Goal: Find specific page/section: Find specific page/section

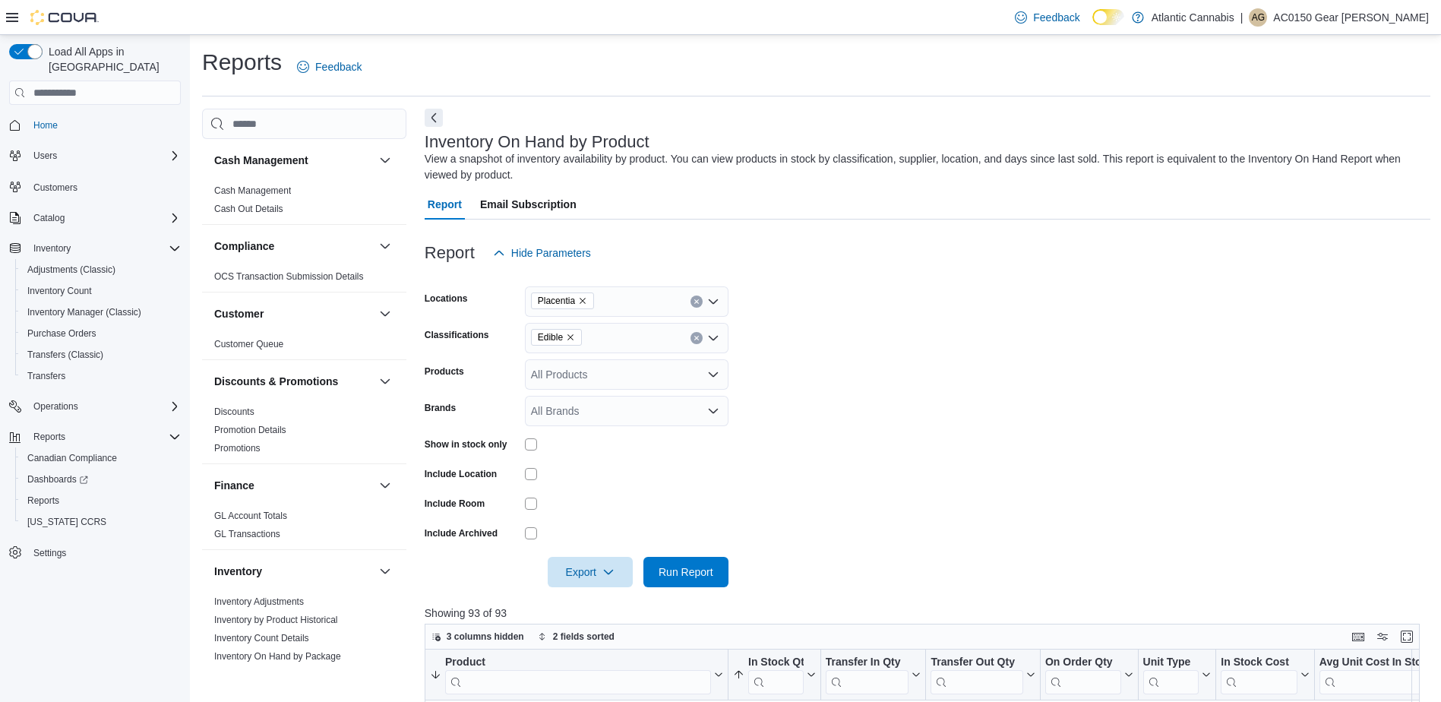
scroll to position [333, 0]
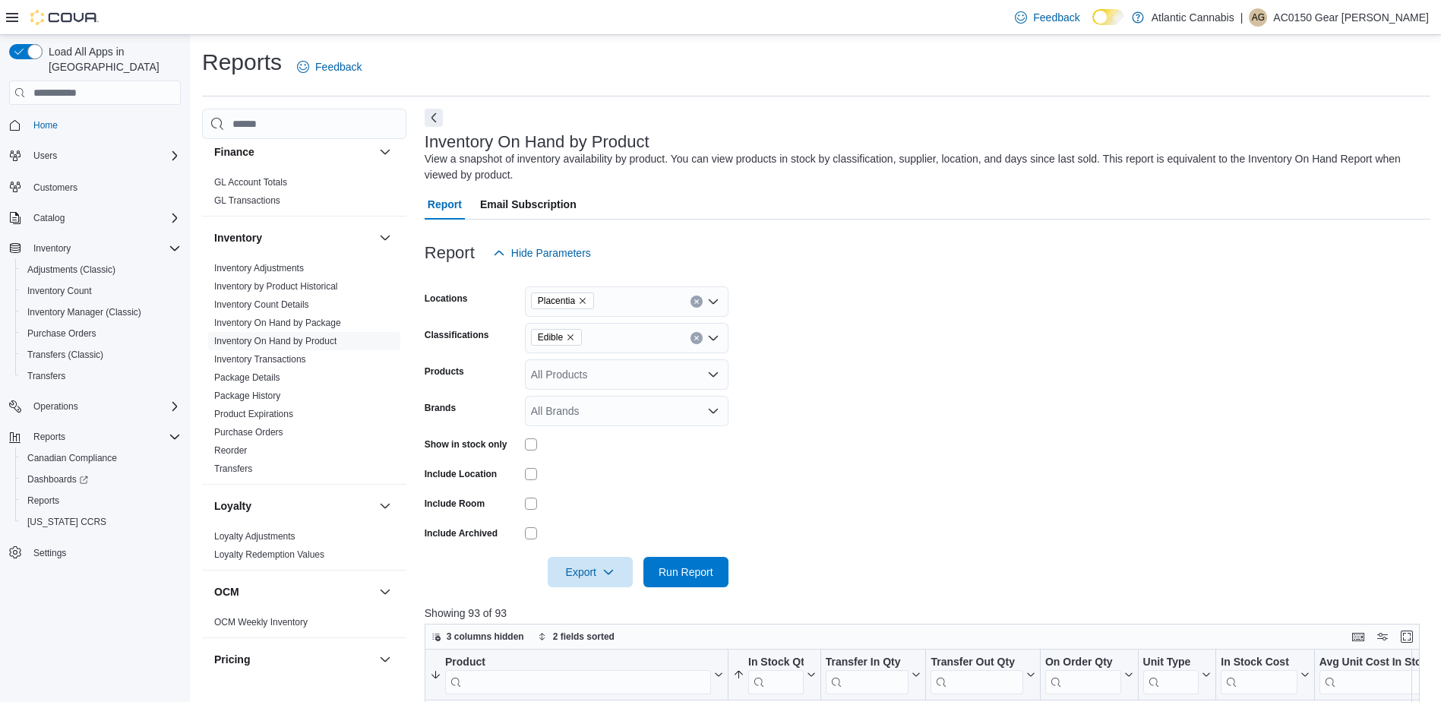
click at [583, 370] on div "All Products" at bounding box center [627, 374] width 204 height 30
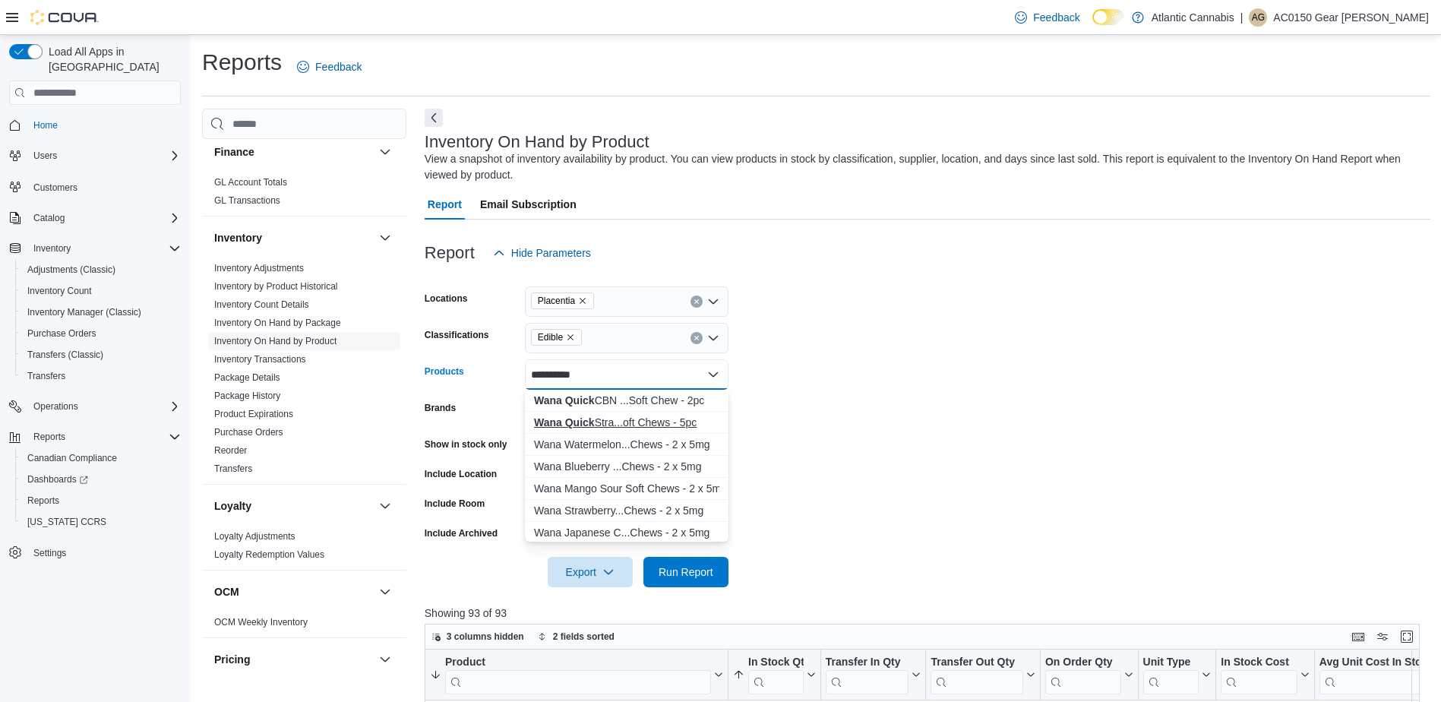
type input "**********"
click at [633, 425] on div "Wana Quick Stra...oft Chews - 5pc" at bounding box center [626, 422] width 185 height 15
click at [826, 415] on form "Locations Placentia Classifications Edible Products Wana Quick Strawberry Sorbe…" at bounding box center [928, 427] width 1006 height 319
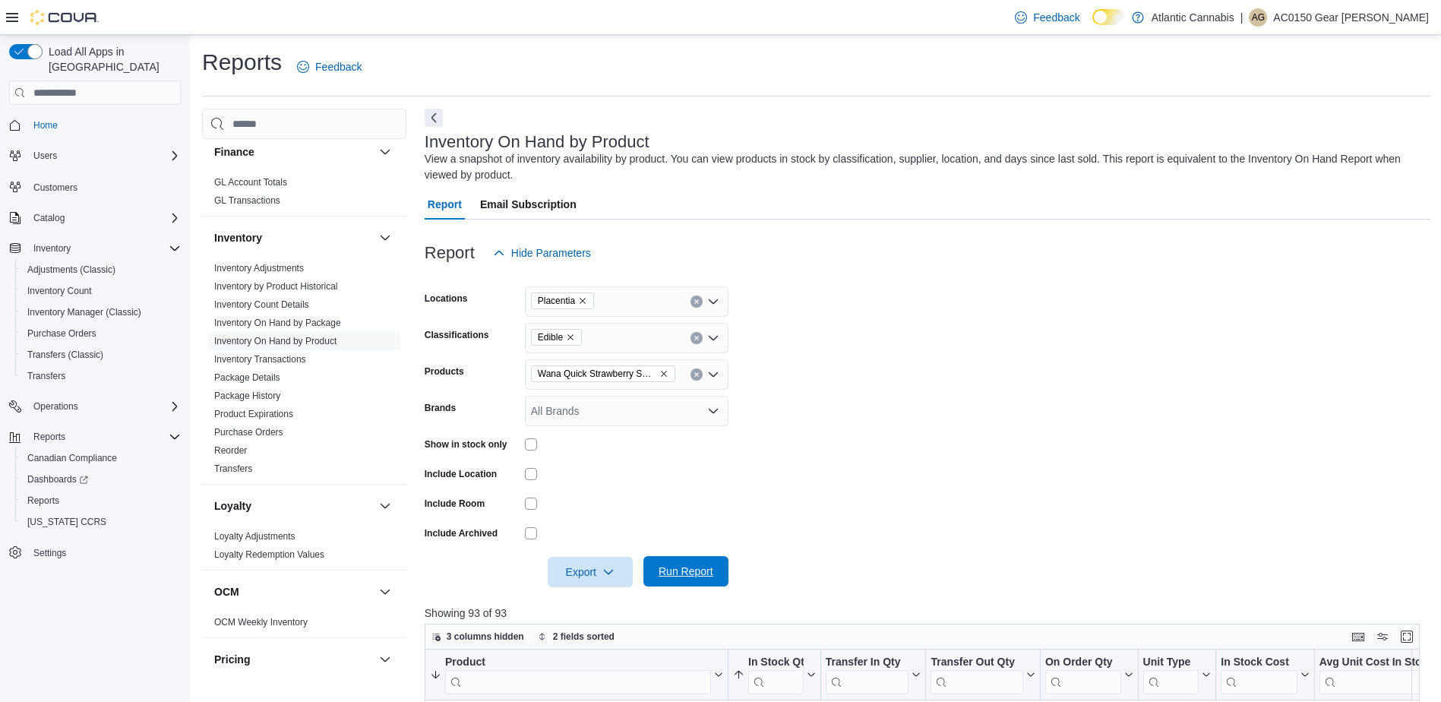
click at [668, 565] on span "Run Report" at bounding box center [686, 571] width 55 height 15
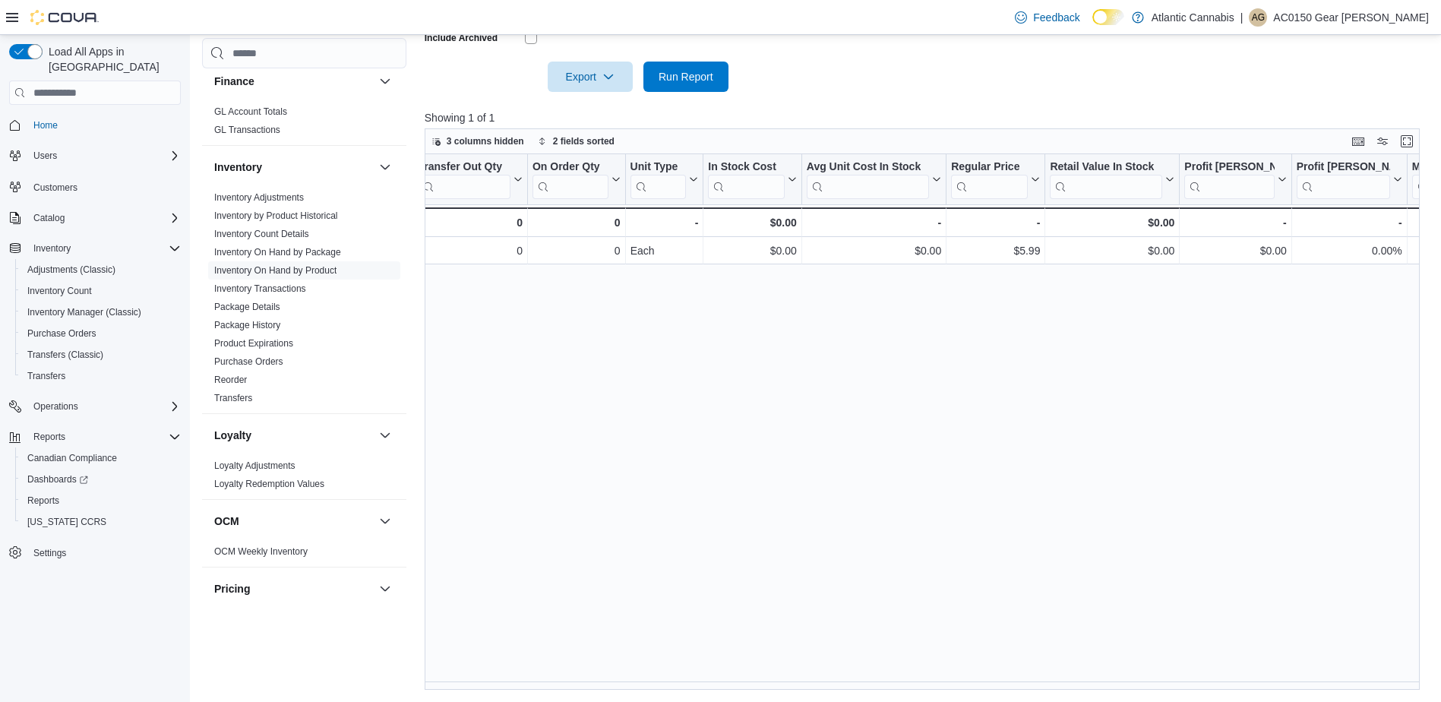
scroll to position [0, 483]
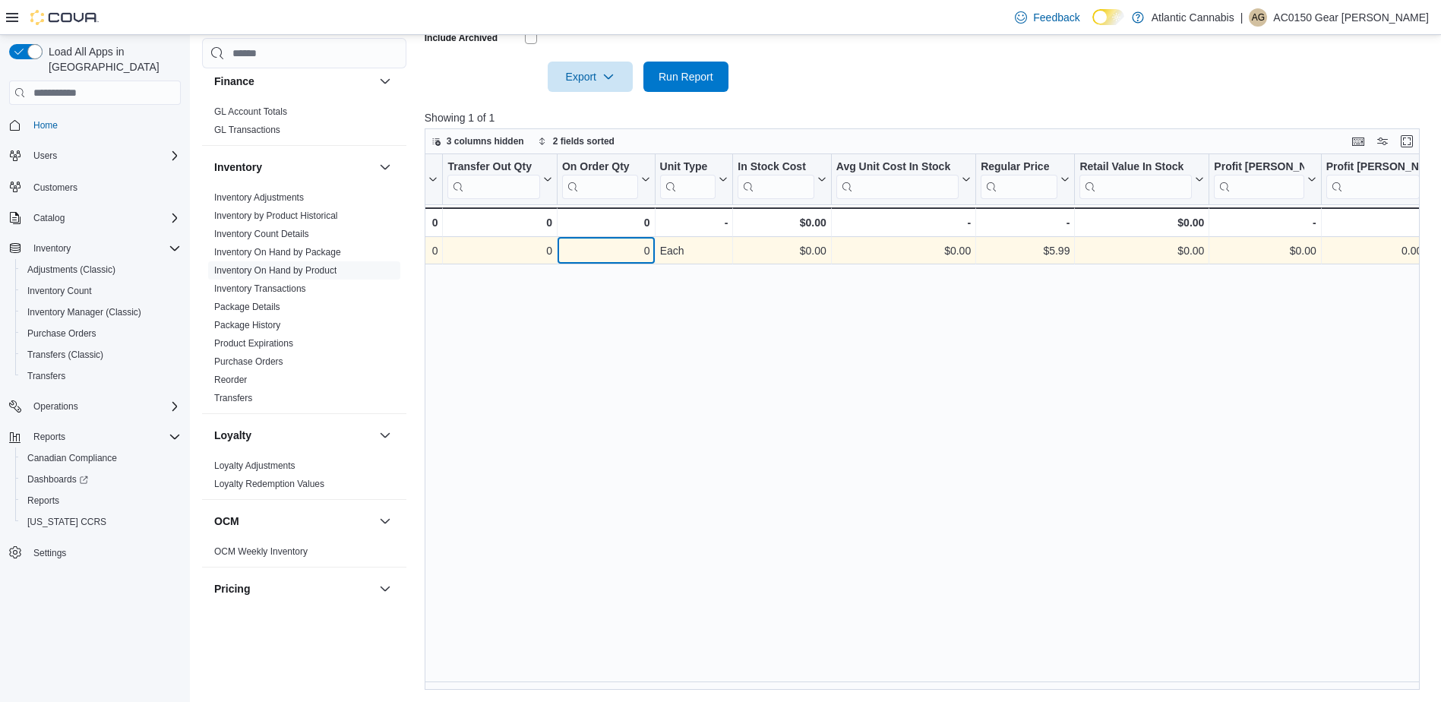
click at [602, 259] on div "0" at bounding box center [606, 251] width 88 height 18
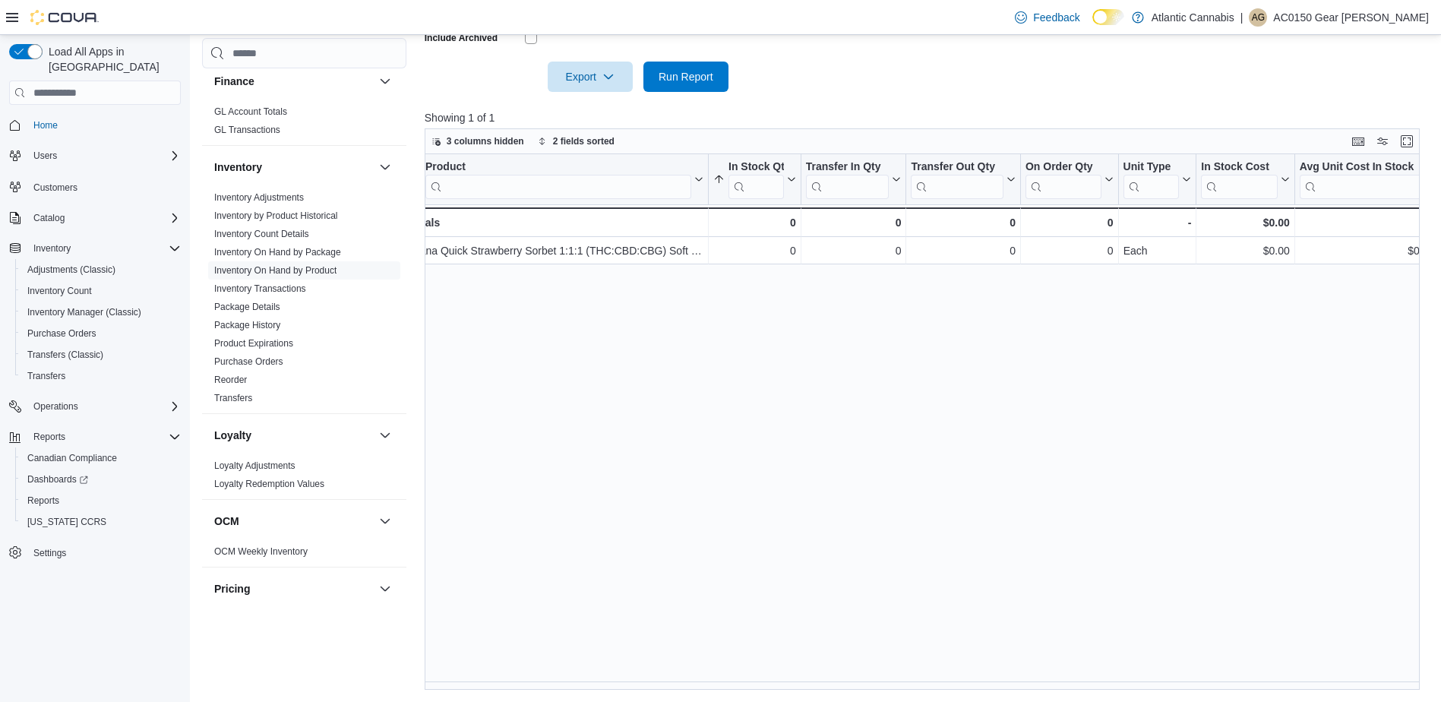
scroll to position [0, 0]
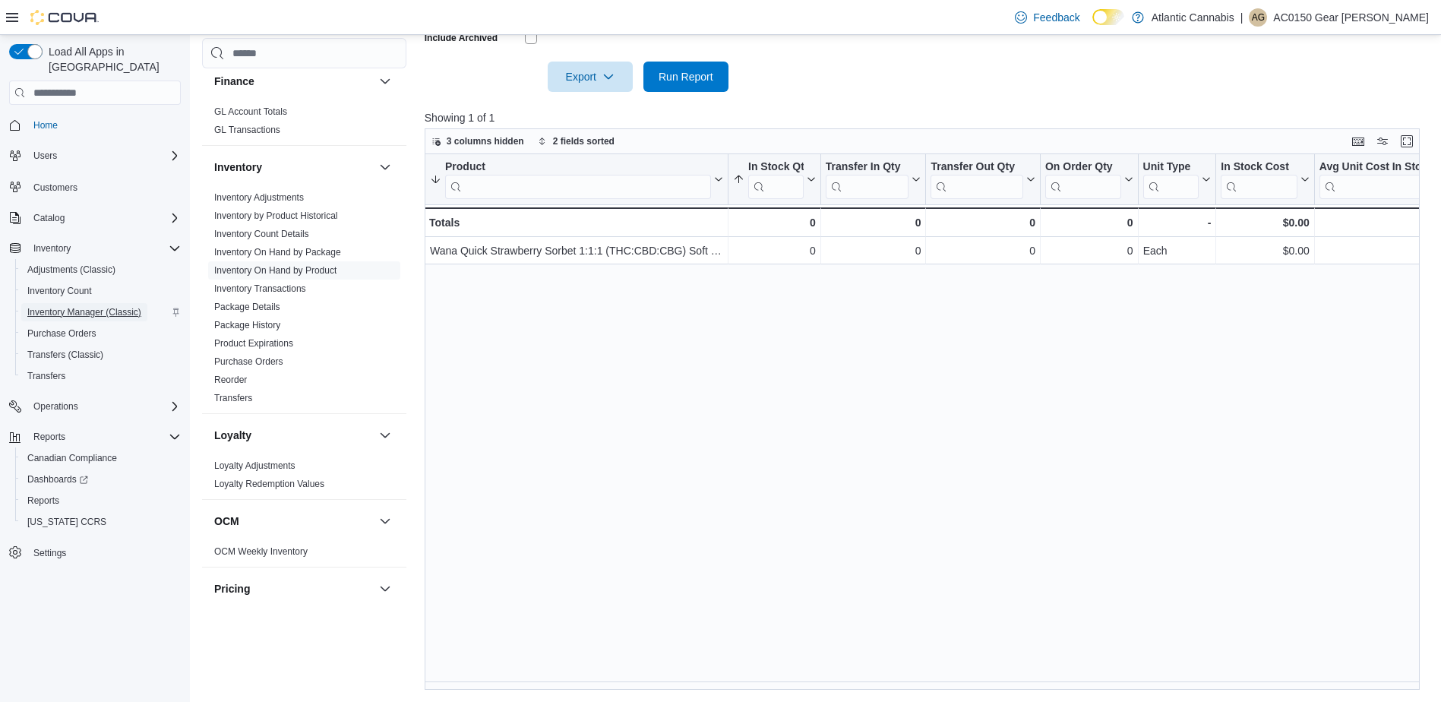
click at [62, 306] on span "Inventory Manager (Classic)" at bounding box center [84, 312] width 114 height 12
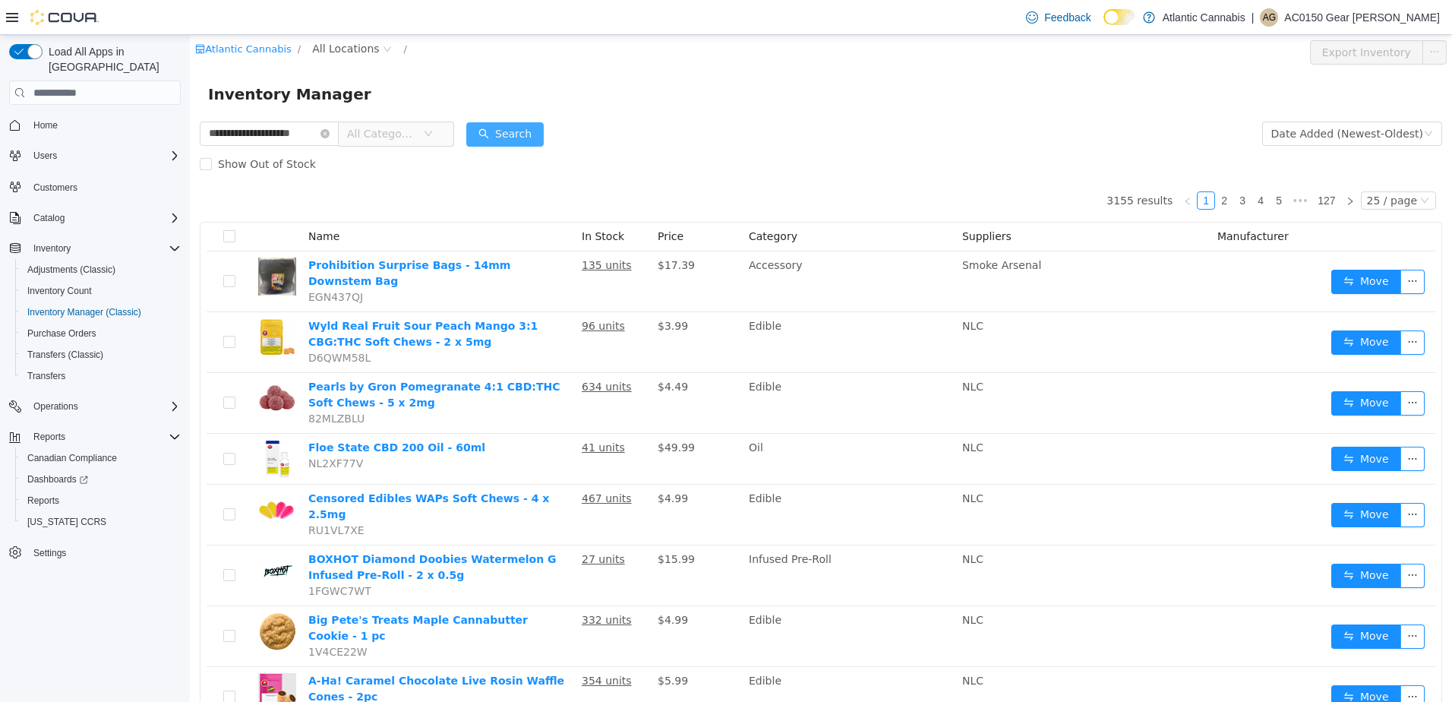
click at [542, 132] on button "Search" at bounding box center [504, 134] width 77 height 24
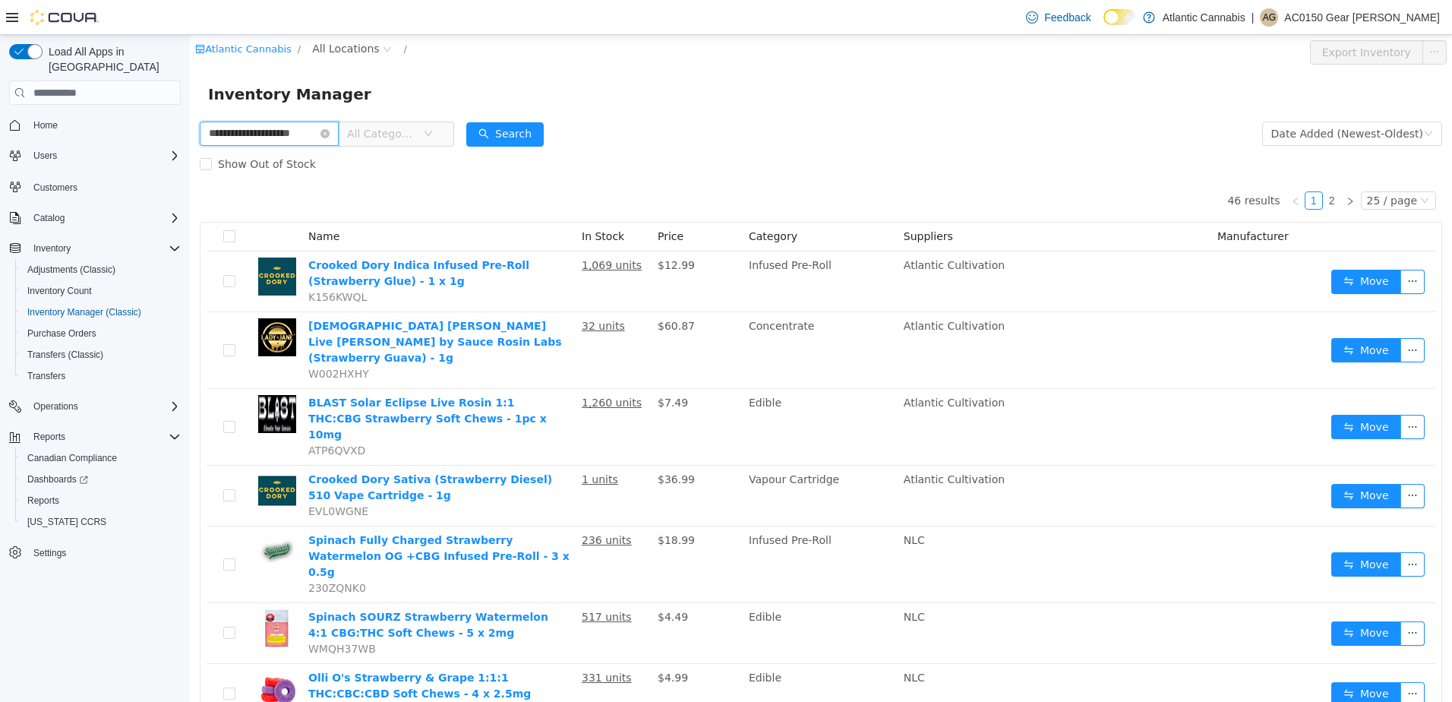
click at [209, 134] on input "**********" at bounding box center [269, 134] width 139 height 24
type input "**********"
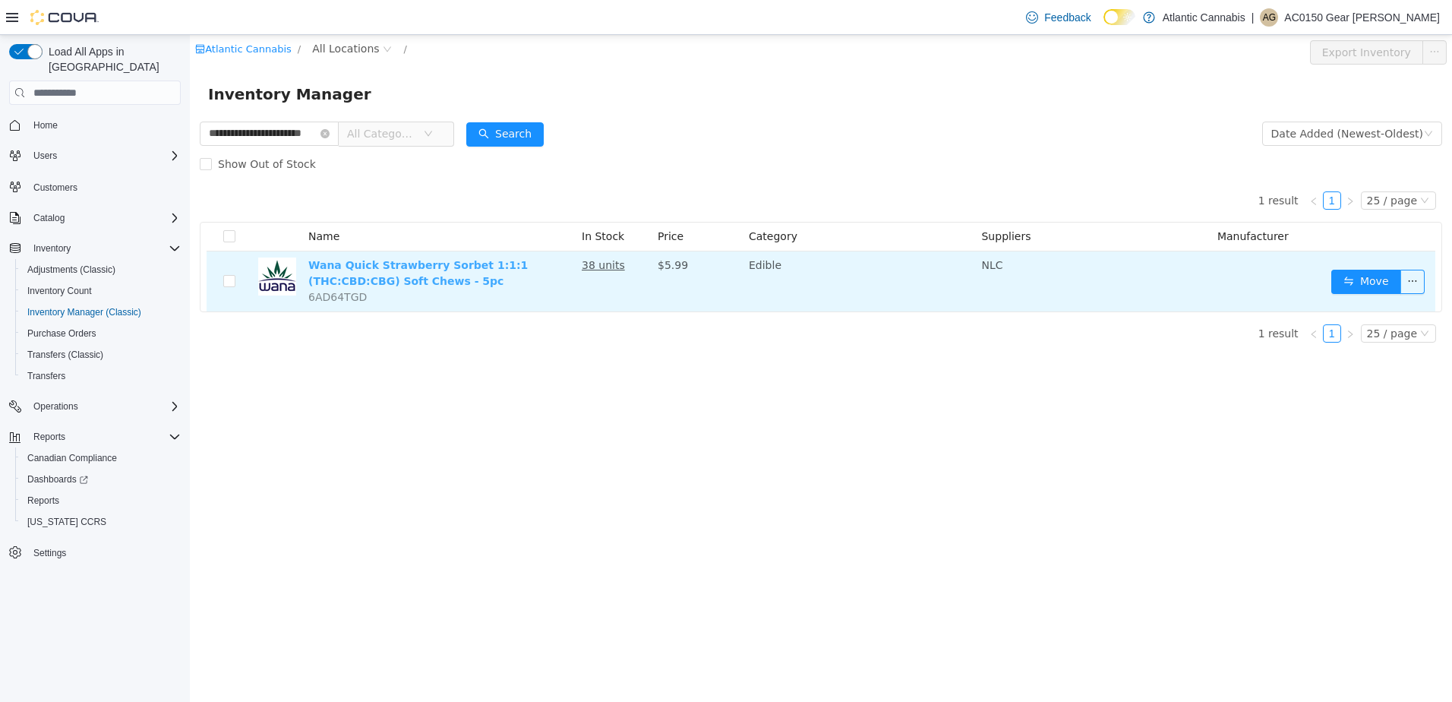
click at [460, 267] on link "Wana Quick Strawberry Sorbet 1:1:1 (THC:CBD:CBG) Soft Chews - 5pc" at bounding box center [418, 273] width 220 height 28
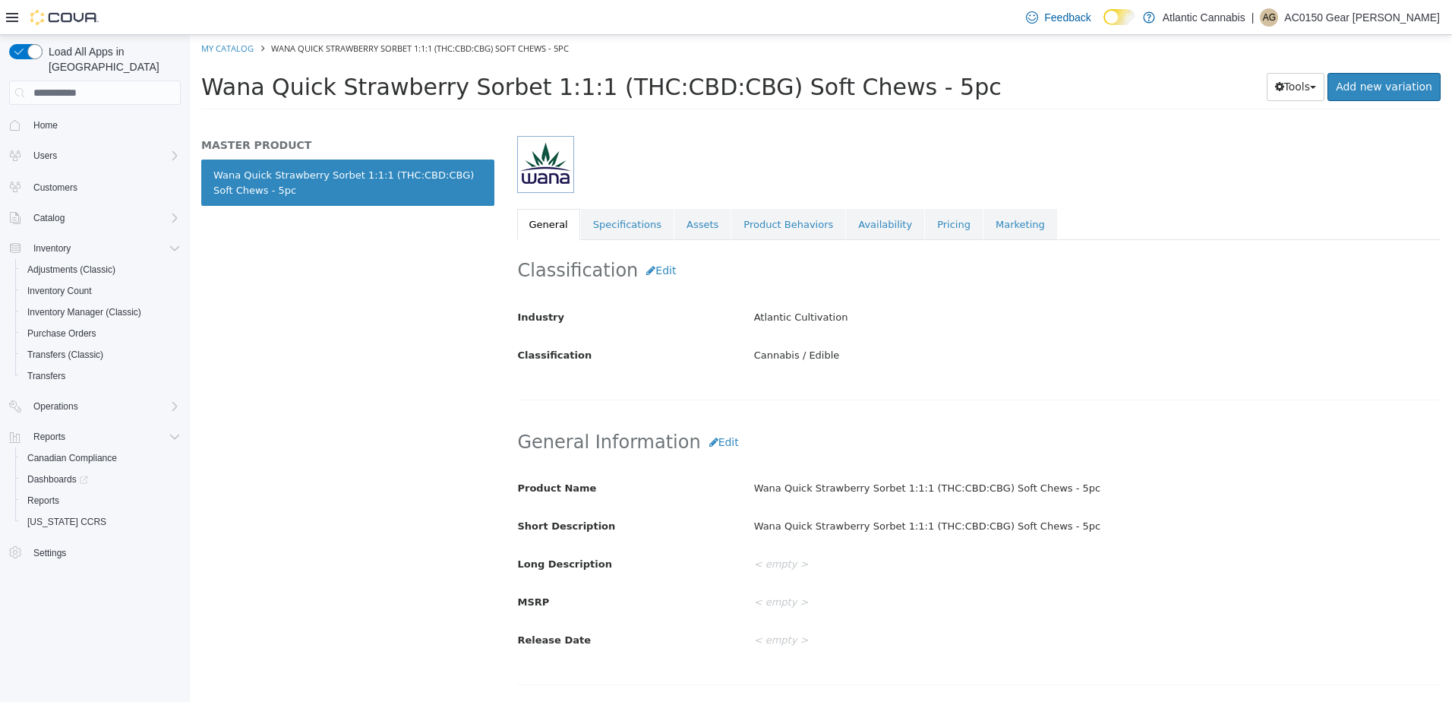
scroll to position [76, 0]
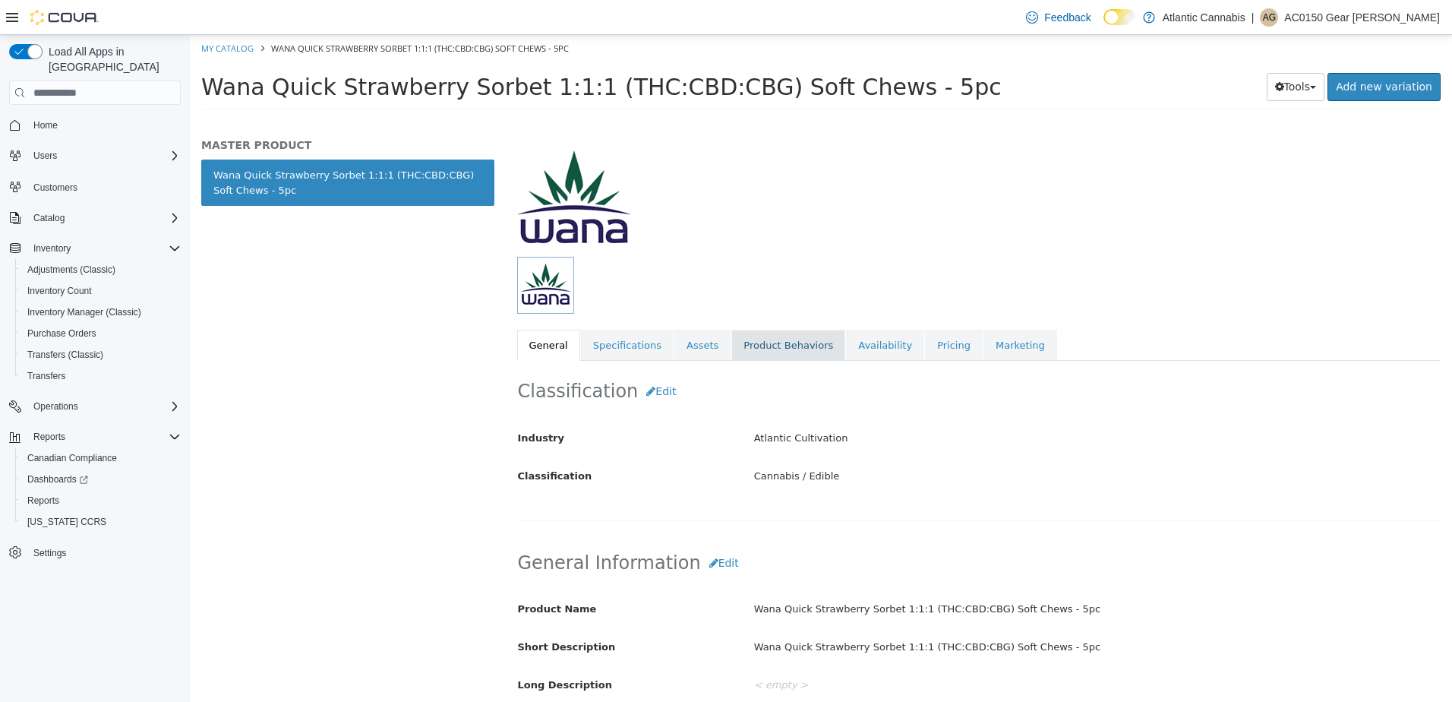
click at [754, 341] on link "Product Behaviors" at bounding box center [788, 346] width 114 height 32
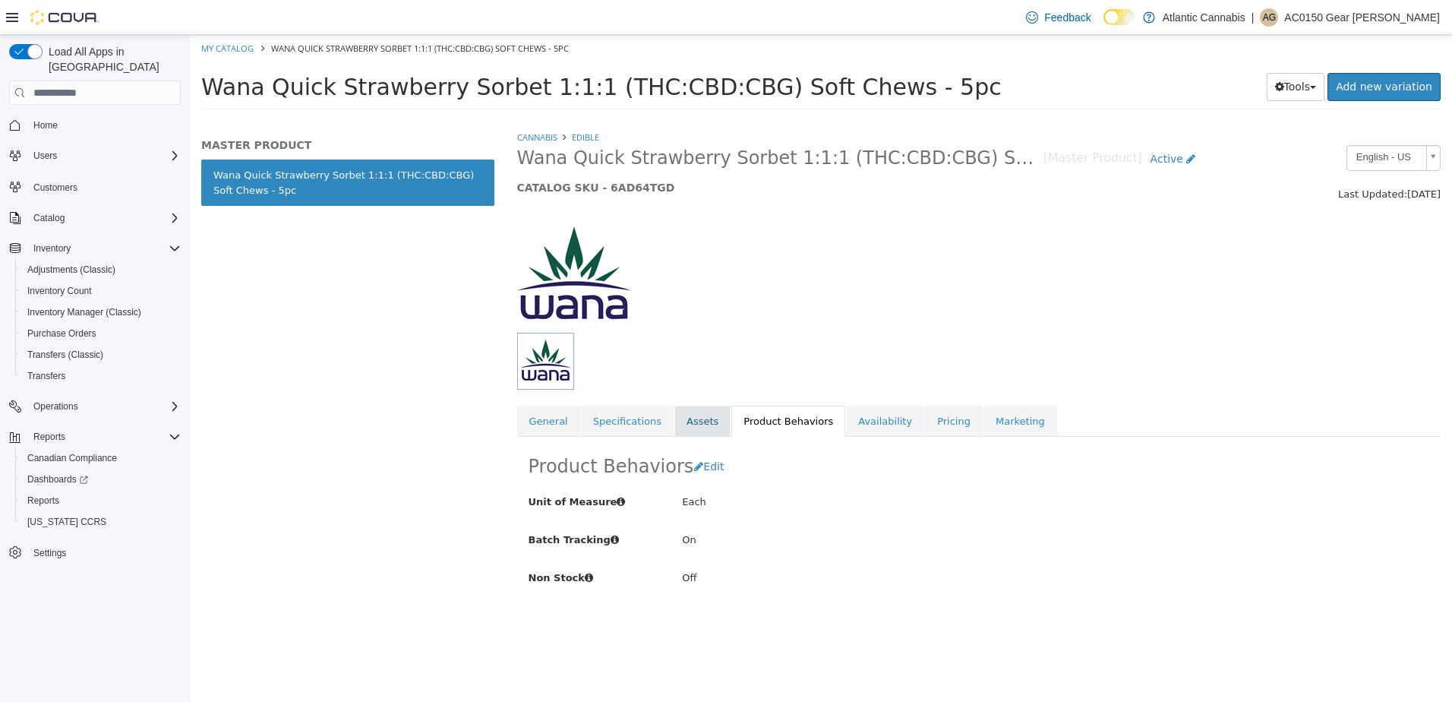
click at [687, 423] on link "Assets" at bounding box center [703, 422] width 56 height 32
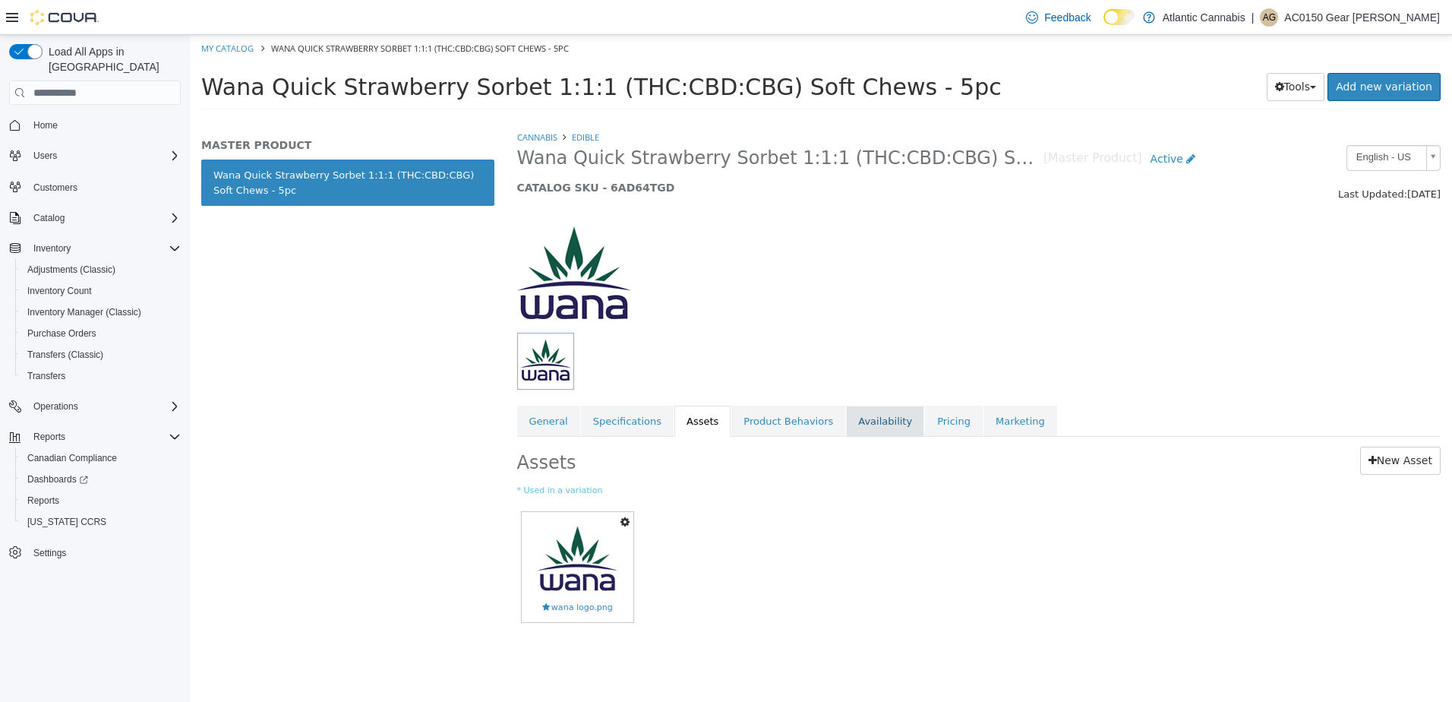
click at [859, 416] on link "Availability" at bounding box center [885, 422] width 78 height 32
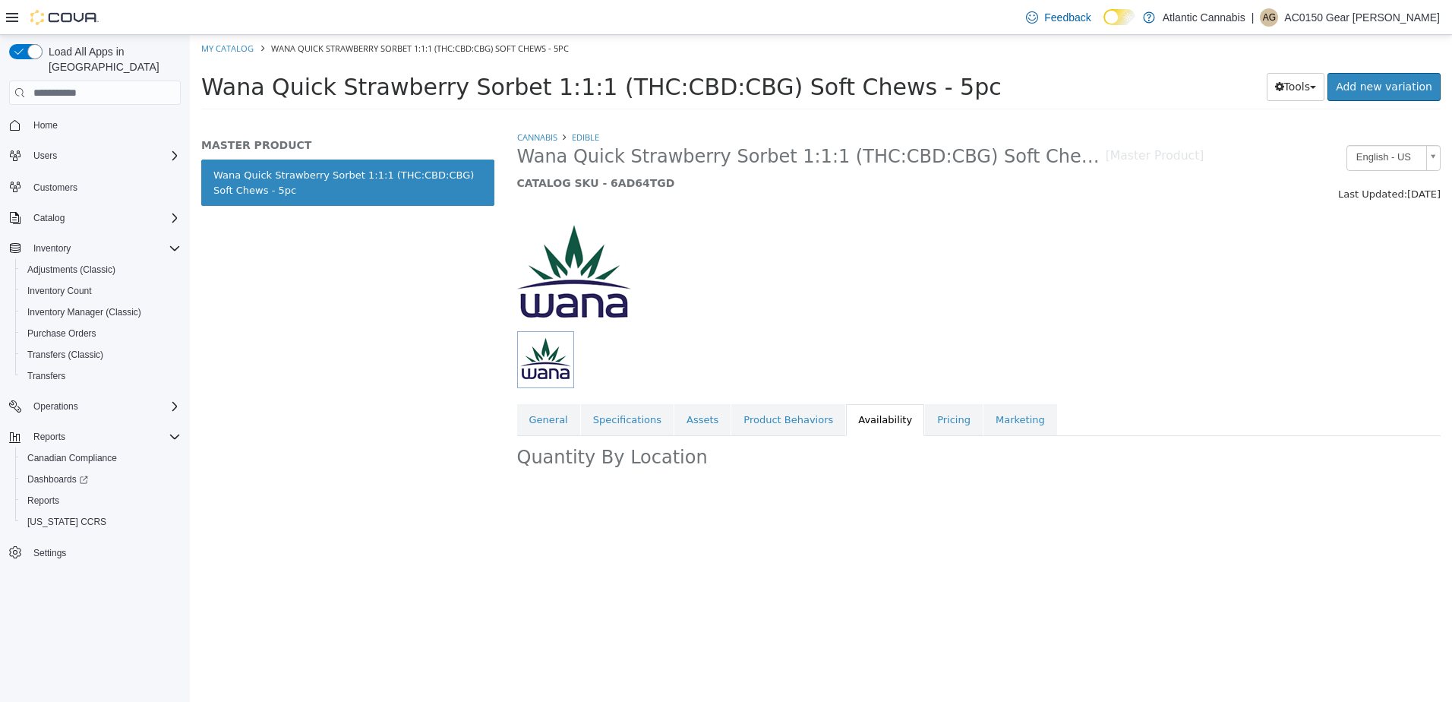
click at [925, 419] on link "Pricing" at bounding box center [954, 420] width 58 height 32
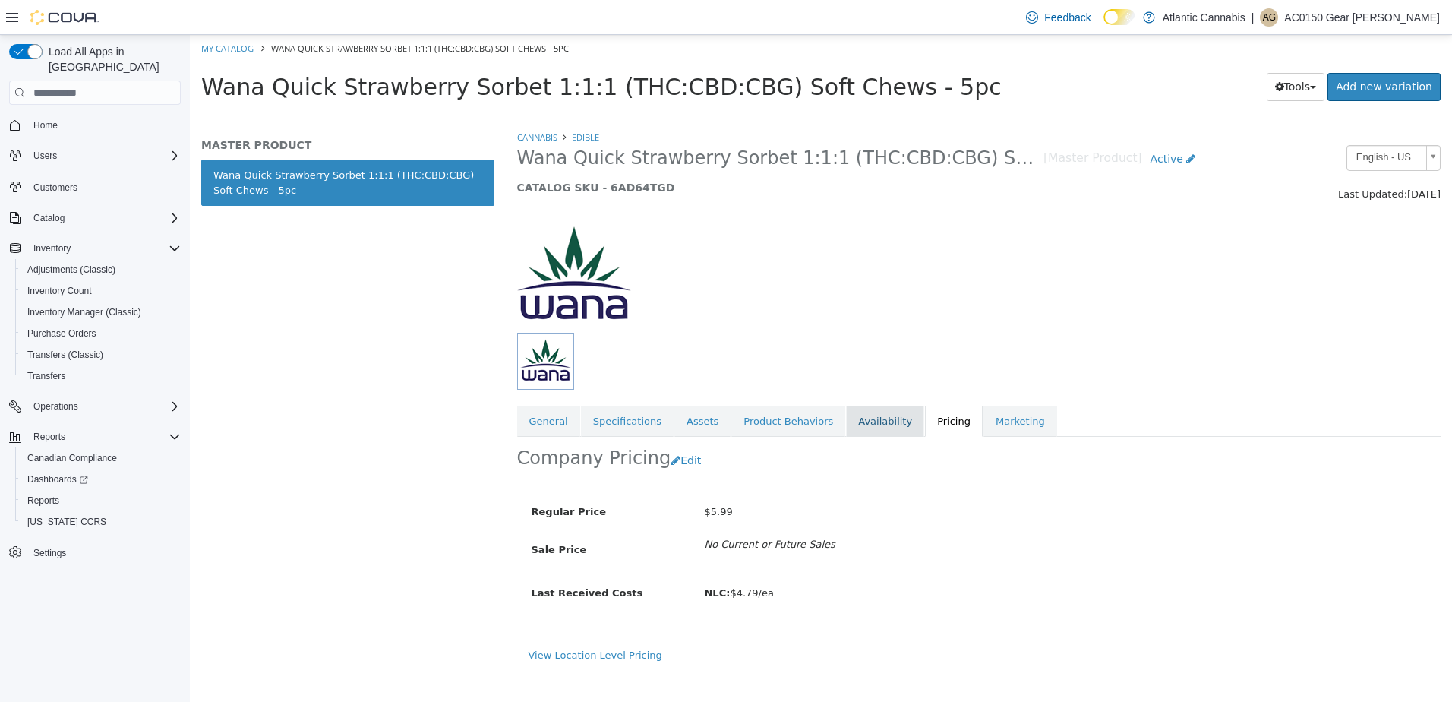
click at [861, 419] on link "Availability" at bounding box center [885, 422] width 78 height 32
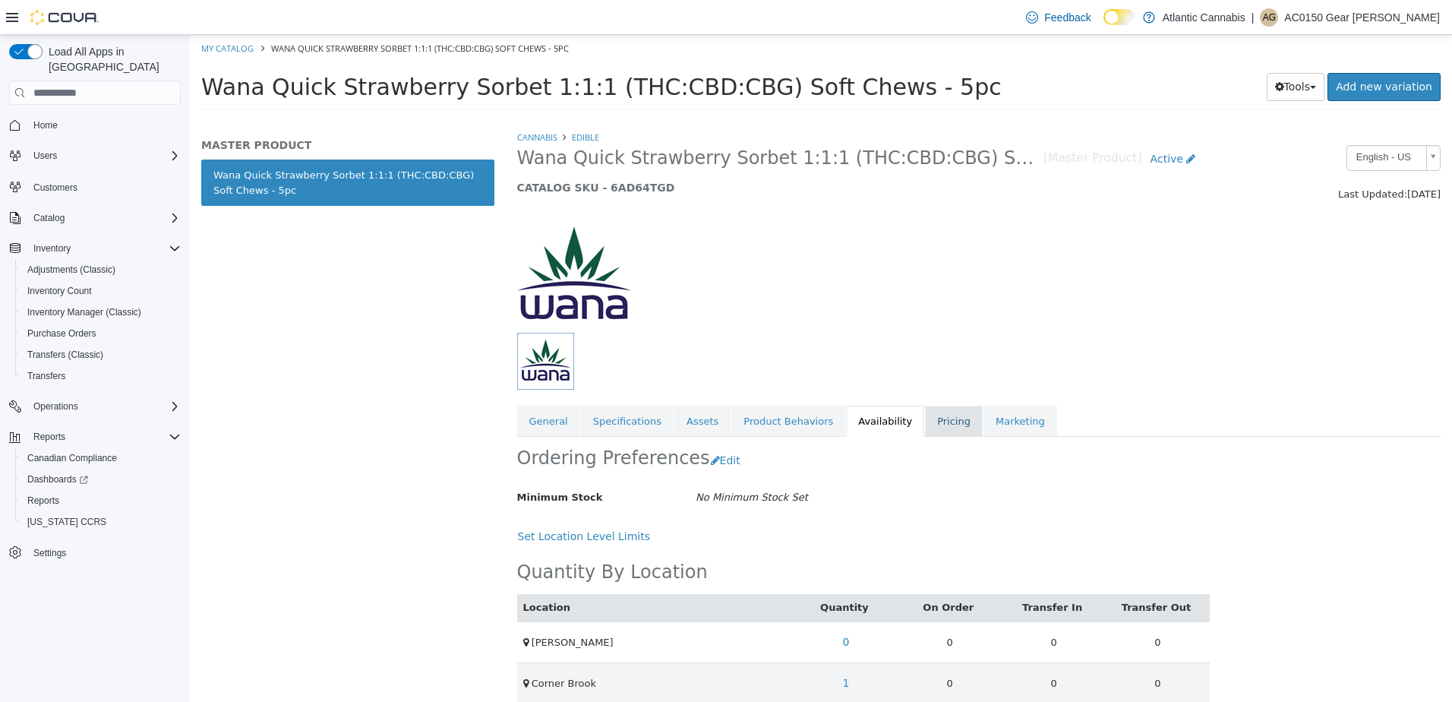
click at [925, 416] on link "Pricing" at bounding box center [954, 422] width 58 height 32
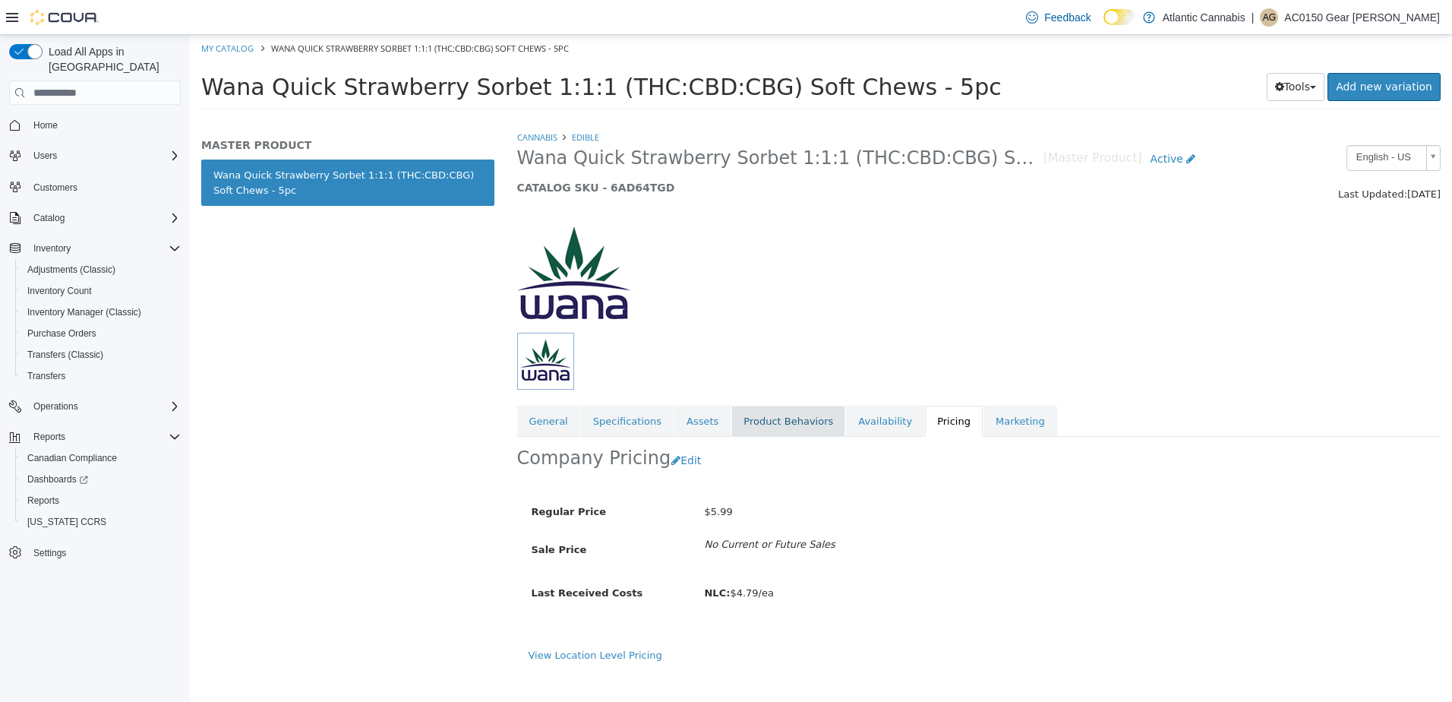
click at [785, 422] on link "Product Behaviors" at bounding box center [788, 422] width 114 height 32
